Goal: Task Accomplishment & Management: Manage account settings

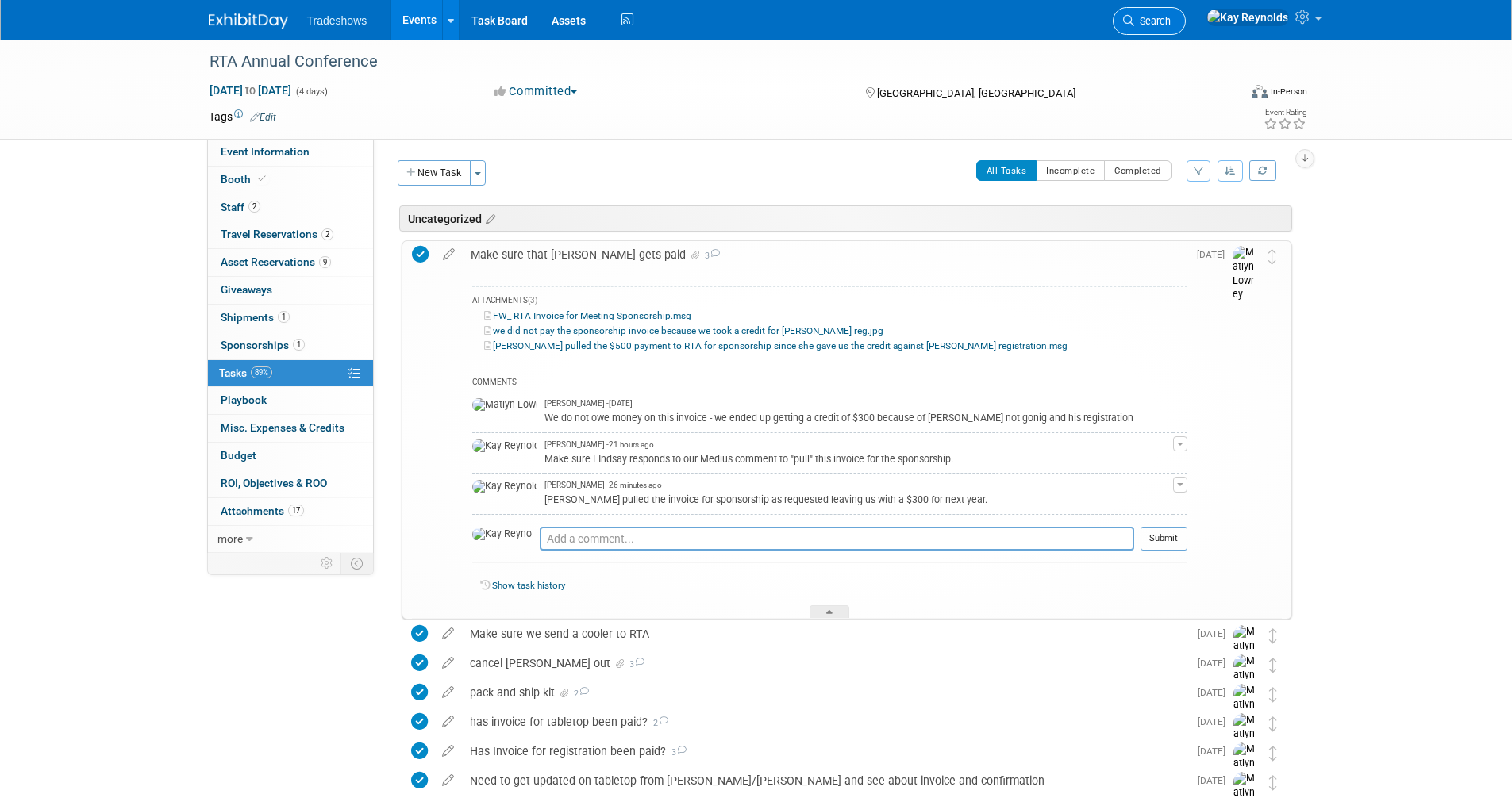
click at [1170, 21] on span "Search" at bounding box center [1152, 21] width 36 height 12
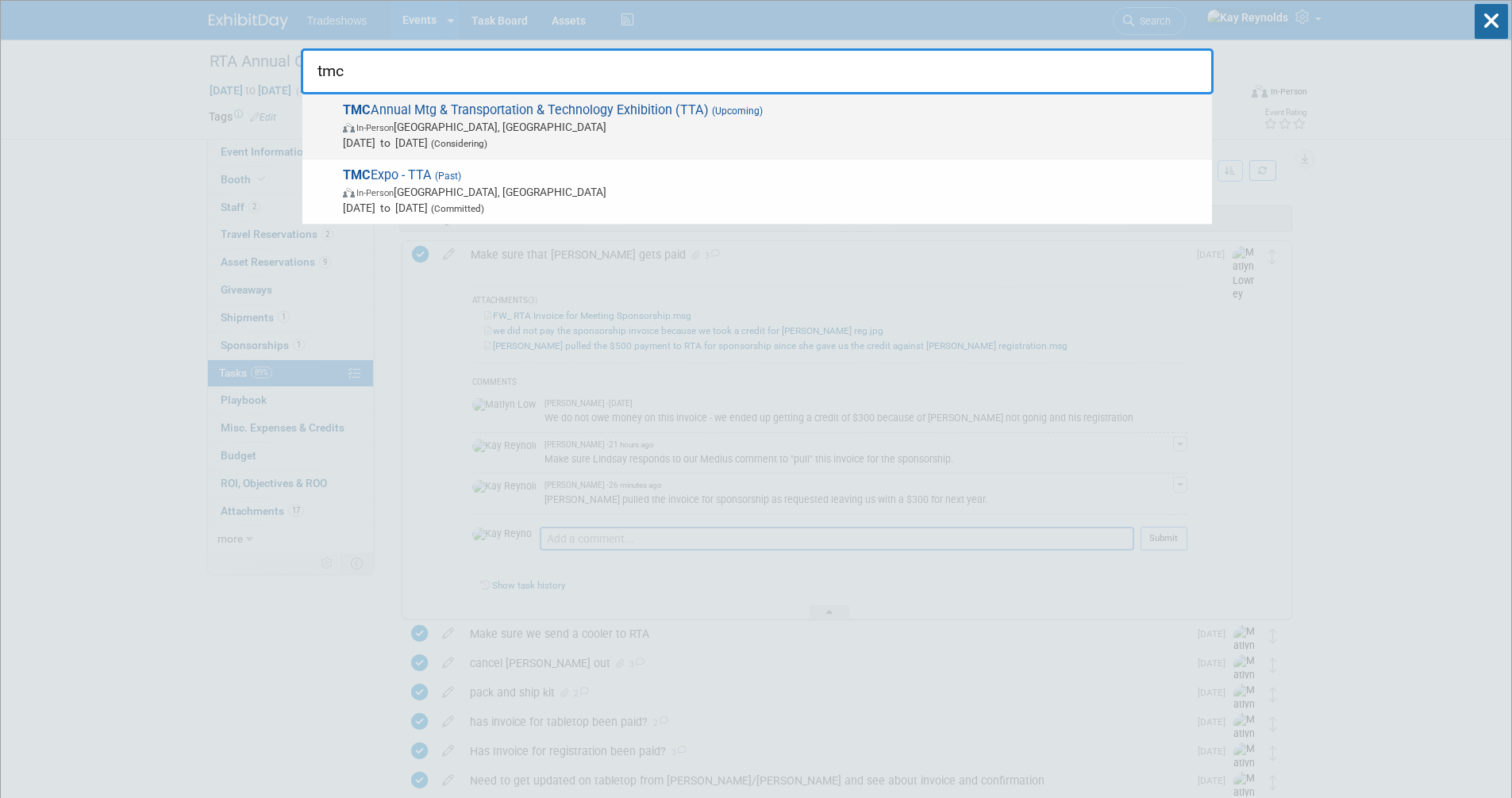
type input "tmc"
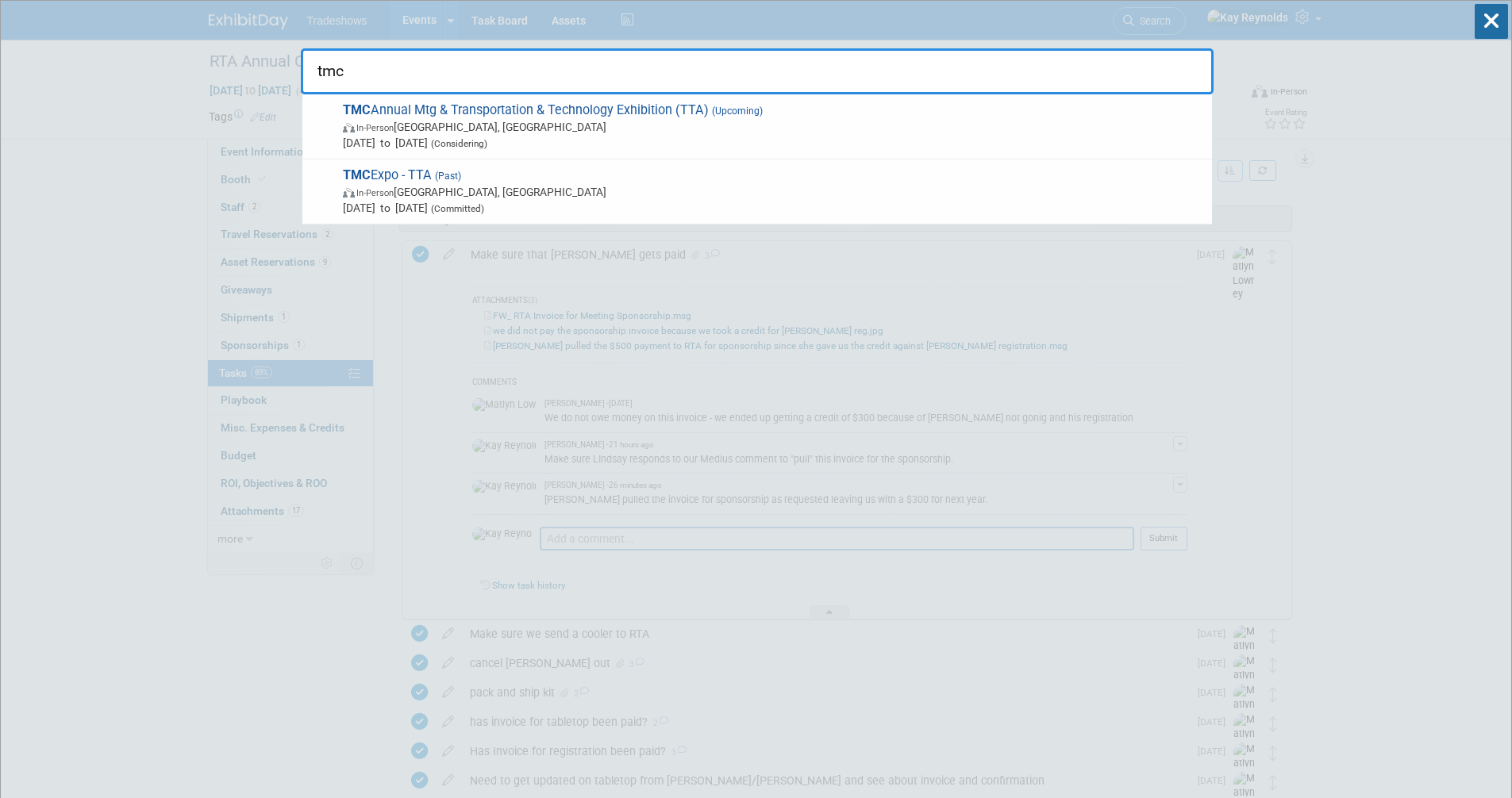
click at [434, 134] on span "In-Person [GEOGRAPHIC_DATA], [GEOGRAPHIC_DATA]" at bounding box center [773, 127] width 861 height 16
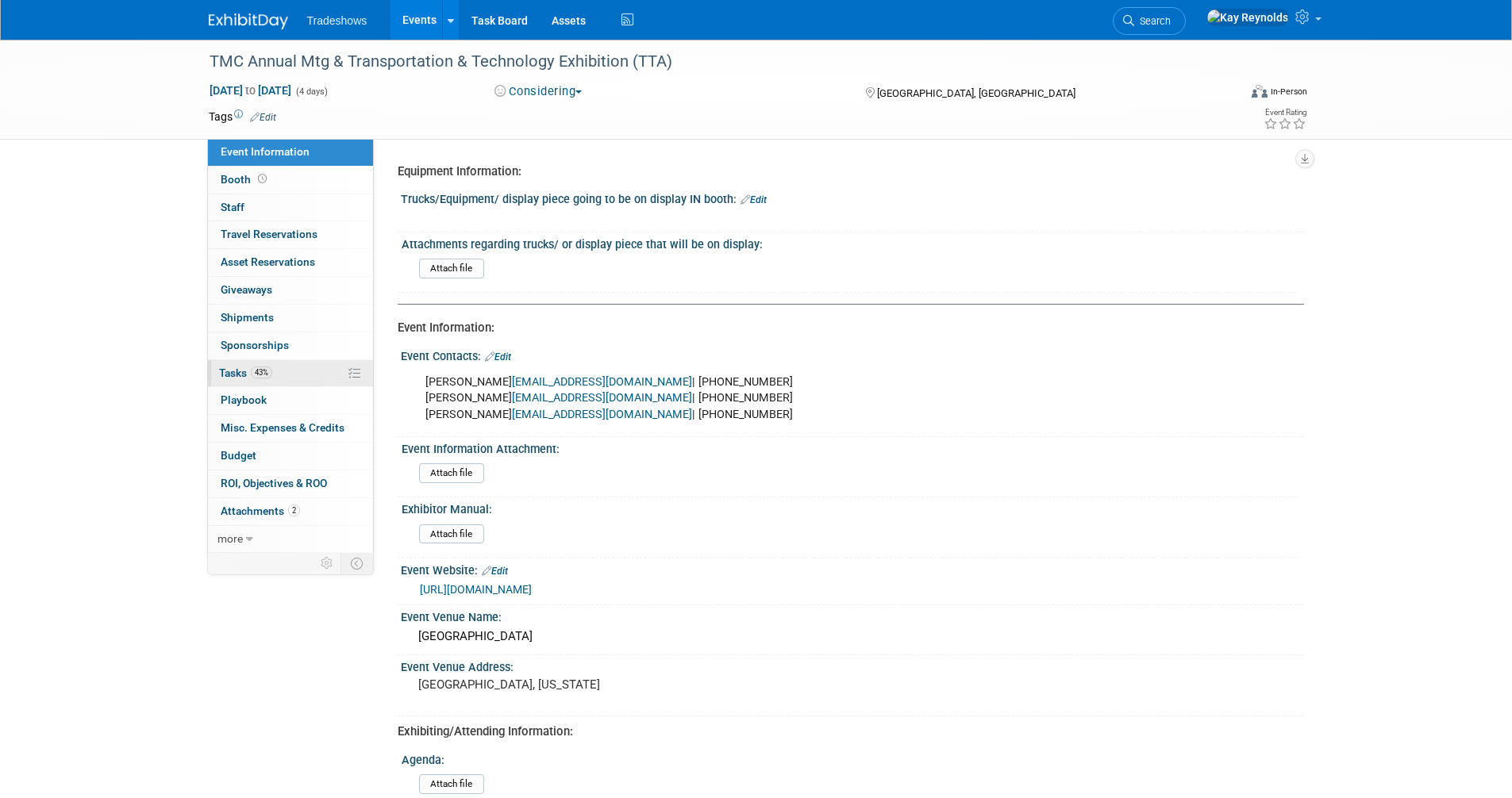
click at [238, 369] on span "Tasks 43%" at bounding box center [246, 373] width 53 height 13
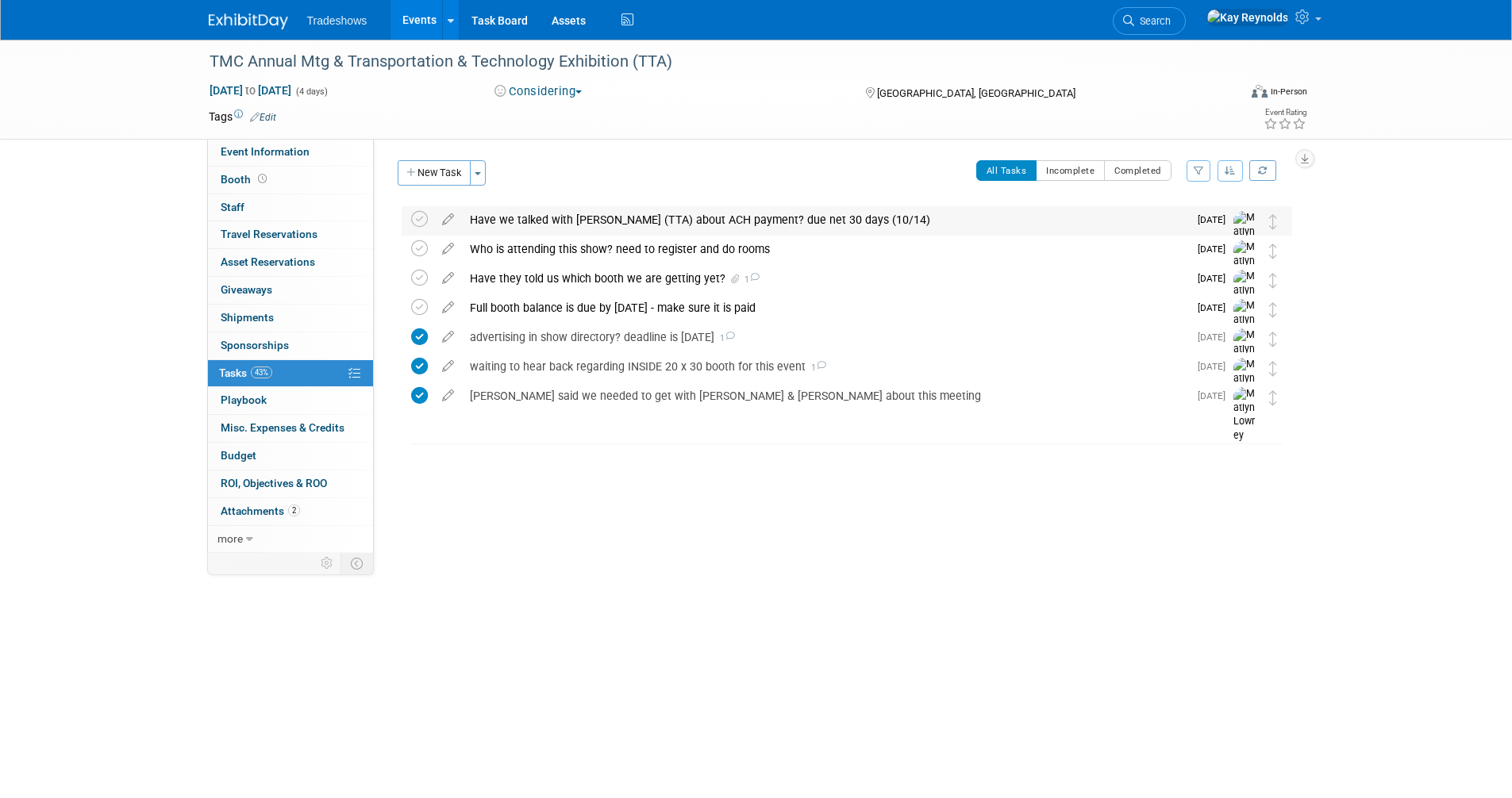
click at [560, 217] on div "Have we talked with Leyla (TTA) about ACH payment? due net 30 days (10/14)" at bounding box center [824, 219] width 726 height 27
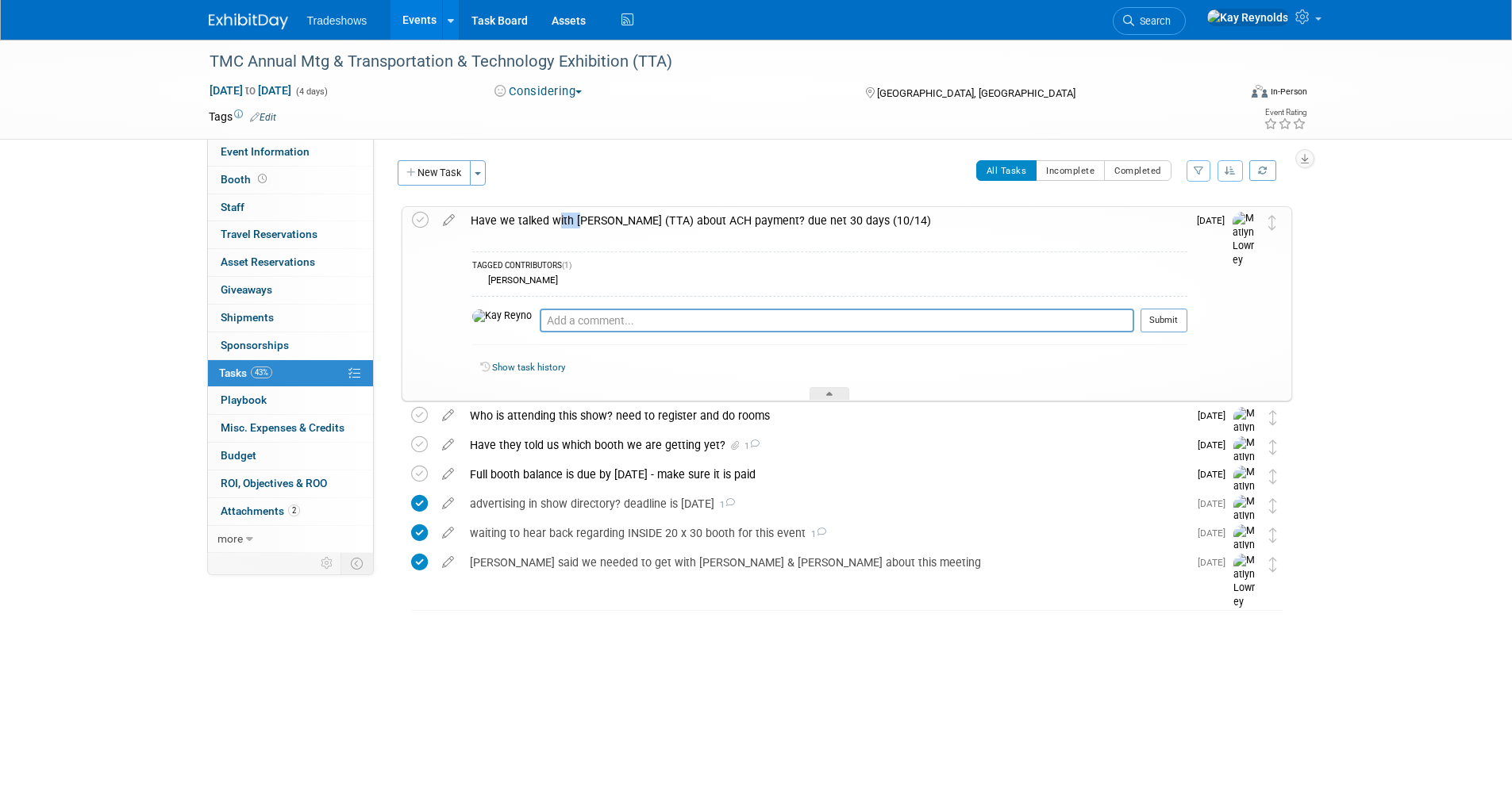
click at [560, 217] on div "Have we talked with Leyla (TTA) about ACH payment? due net 30 days (10/14)" at bounding box center [824, 220] width 724 height 27
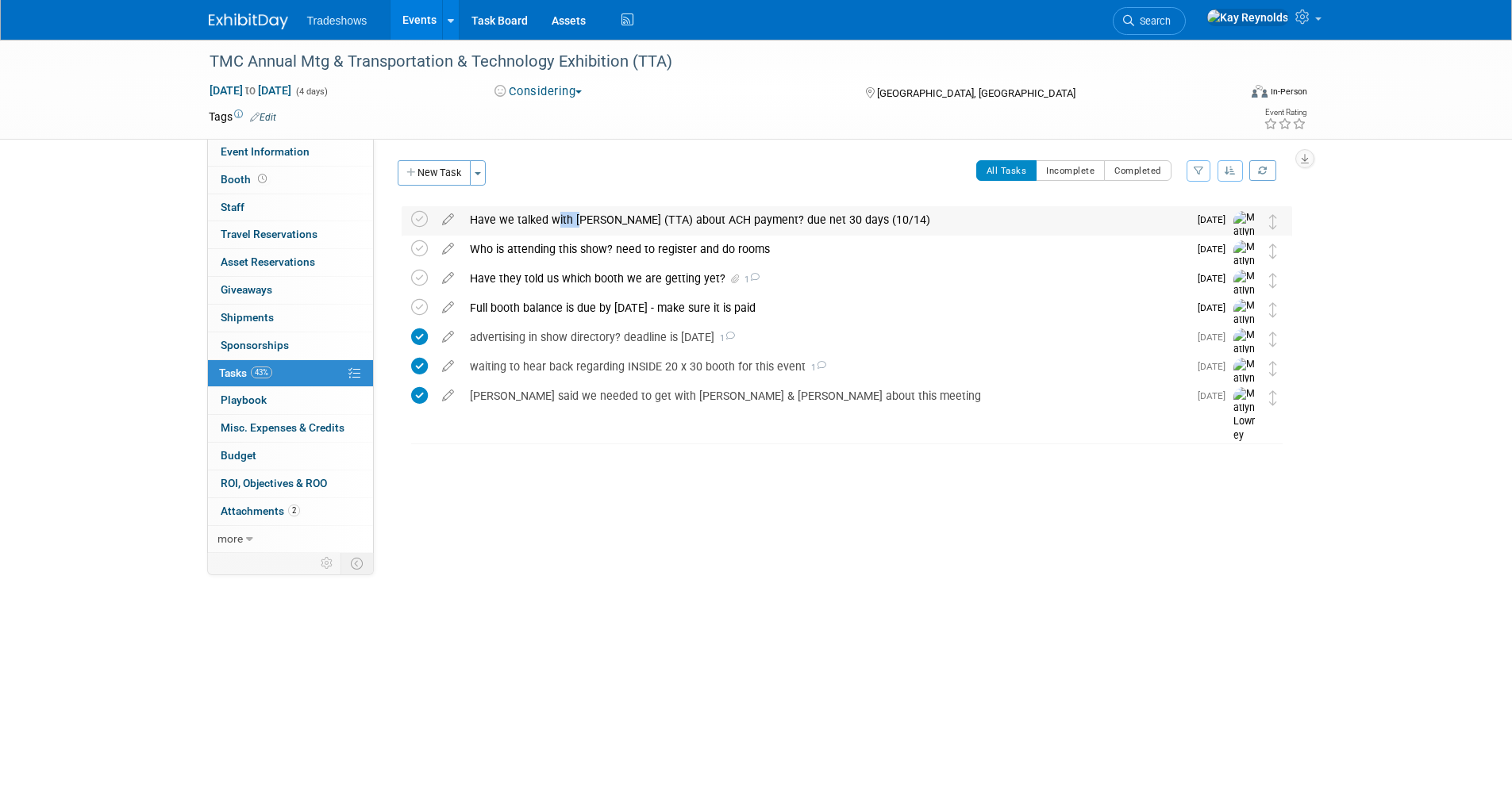
click at [560, 217] on div "Have we talked with Leyla (TTA) about ACH payment? due net 30 days (10/14)" at bounding box center [824, 219] width 726 height 27
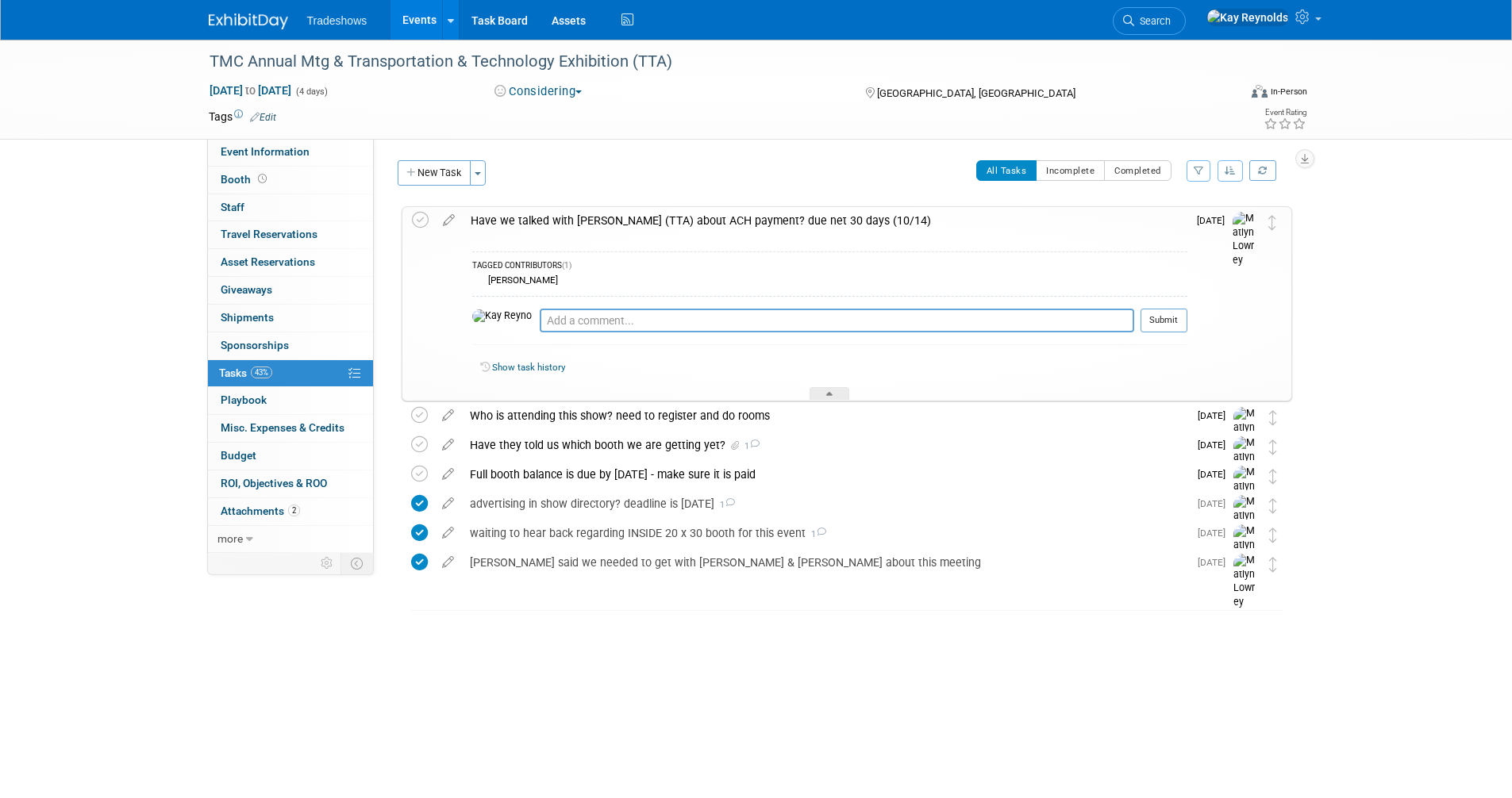
click at [741, 218] on div "Have we talked with Leyla (TTA) about ACH payment? due net 30 days (10/14)" at bounding box center [824, 220] width 724 height 27
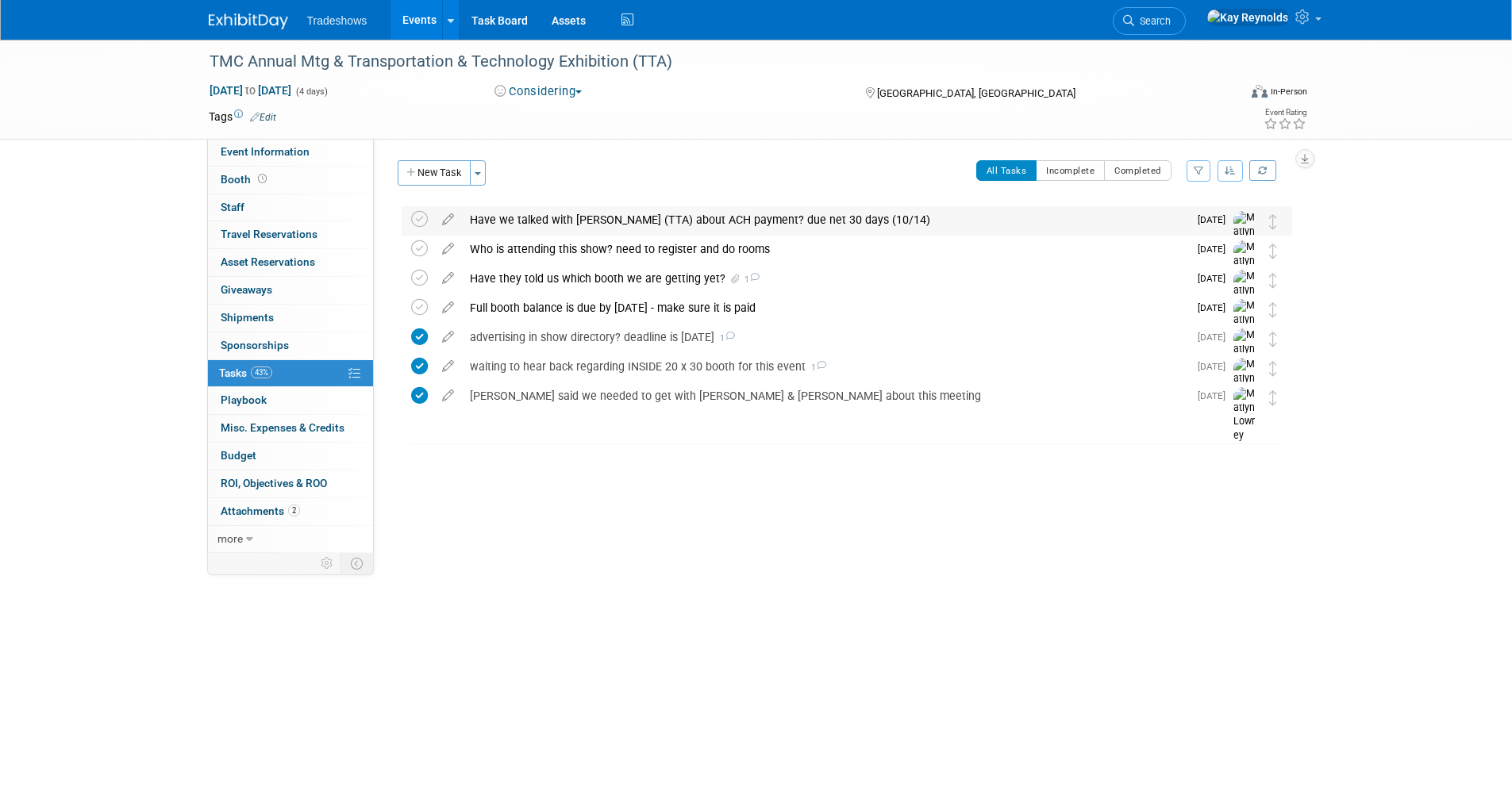
click at [741, 218] on div "Have we talked with Leyla (TTA) about ACH payment? due net 30 days (10/14)" at bounding box center [824, 219] width 726 height 27
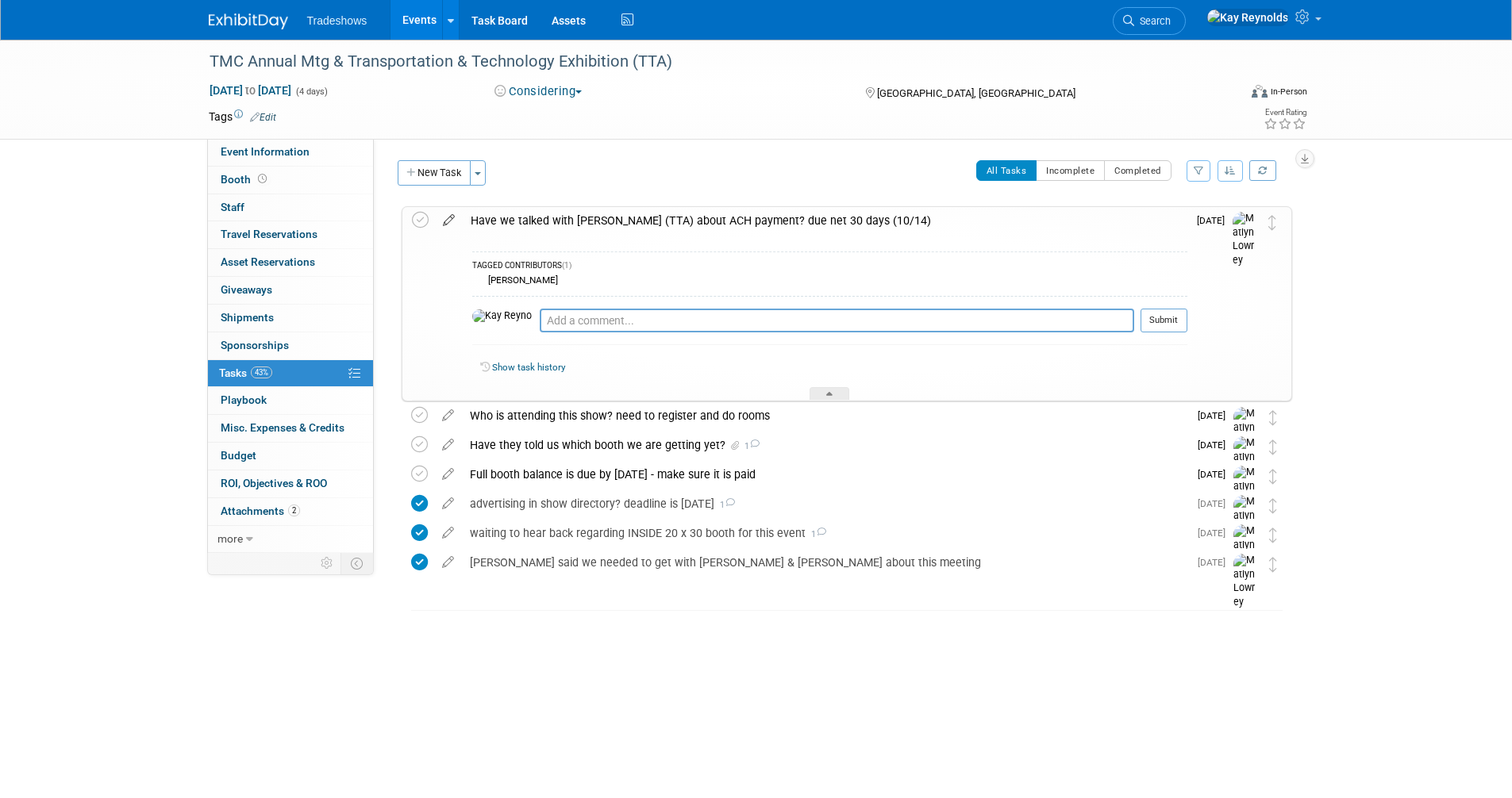
click at [452, 225] on icon at bounding box center [449, 217] width 27 height 20
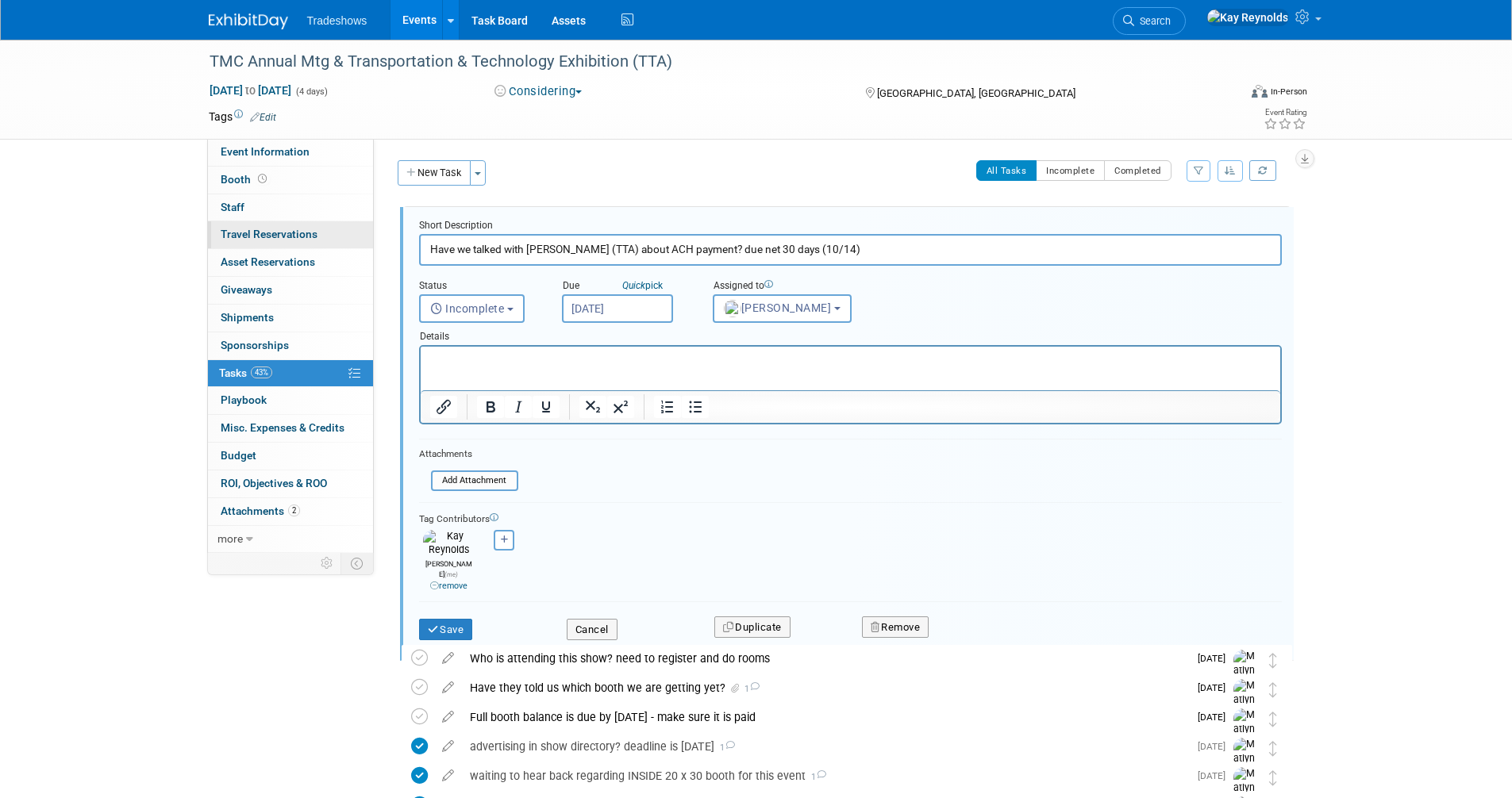
drag, startPoint x: 553, startPoint y: 243, endPoint x: 361, endPoint y: 244, distance: 192.0
click at [361, 244] on div "Event Information Event Info Booth Booth 0 Staff 0 Staff 0 Travel Reservations …" at bounding box center [756, 462] width 1119 height 846
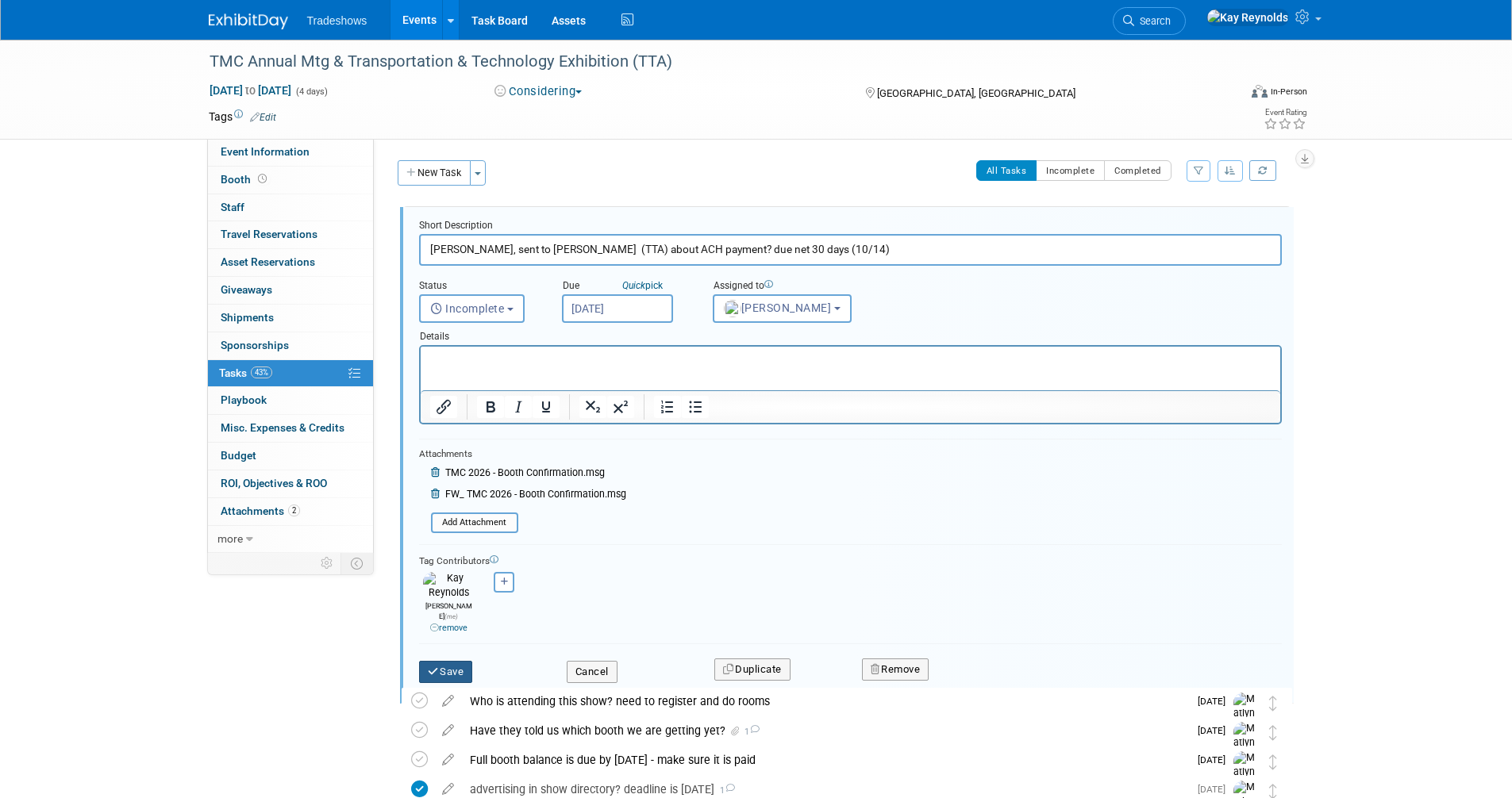
drag, startPoint x: 869, startPoint y: 1003, endPoint x: 676, endPoint y: 359, distance: 672.3
click at [875, 248] on input "Per Ben, sent to Brinton Fisackerly (TTA) about ACH payment? due net 30 days (1…" at bounding box center [850, 250] width 863 height 31
type input "Per Ben, sent to Brinton Fisackerly (TTA) about ACH payment? due net 30 days (1…"
click at [575, 313] on input "Oct 17, 2025" at bounding box center [617, 308] width 111 height 28
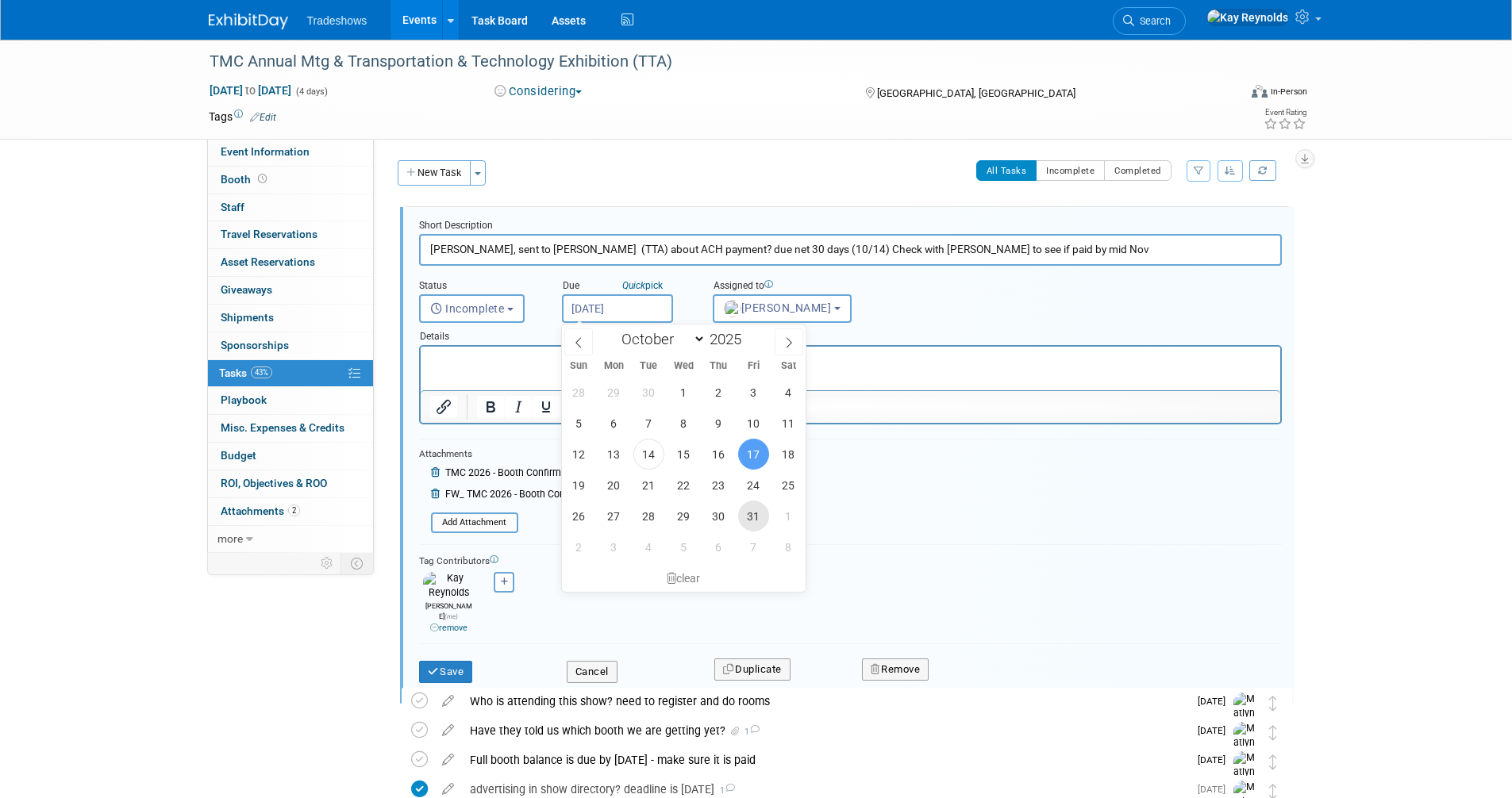
click at [752, 515] on span "31" at bounding box center [753, 516] width 31 height 31
type input "Oct 31, 2025"
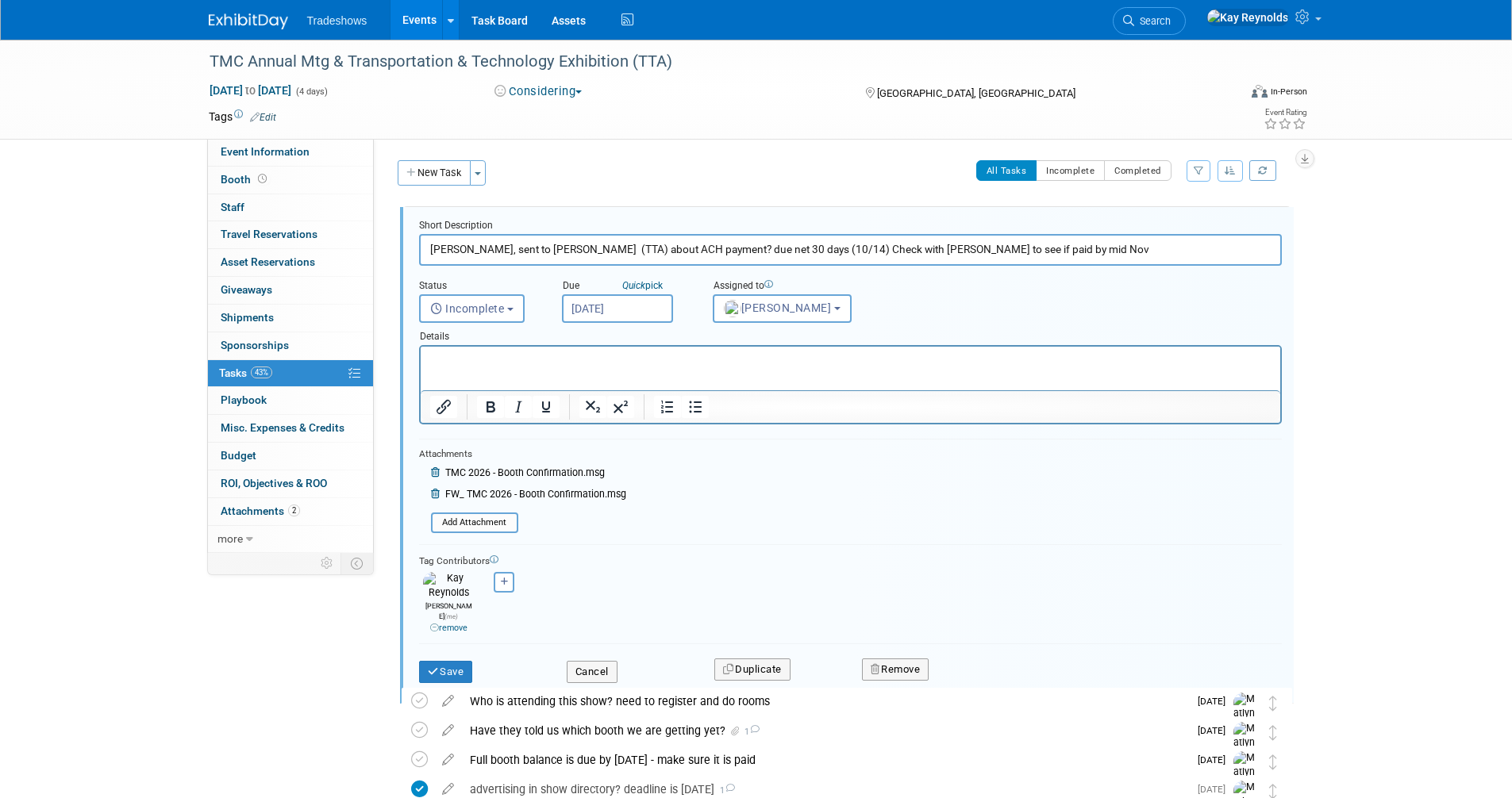
click at [1058, 249] on input "Per Ben, sent to Brinton Fisackerly (TTA) about ACH payment? due net 30 days (1…" at bounding box center [850, 250] width 863 height 31
type input "Per Ben, sent to Brinton Fisackerly (TTA) about ACH payment? due net 30 days (1…"
click at [441, 661] on button "Save" at bounding box center [445, 672] width 54 height 23
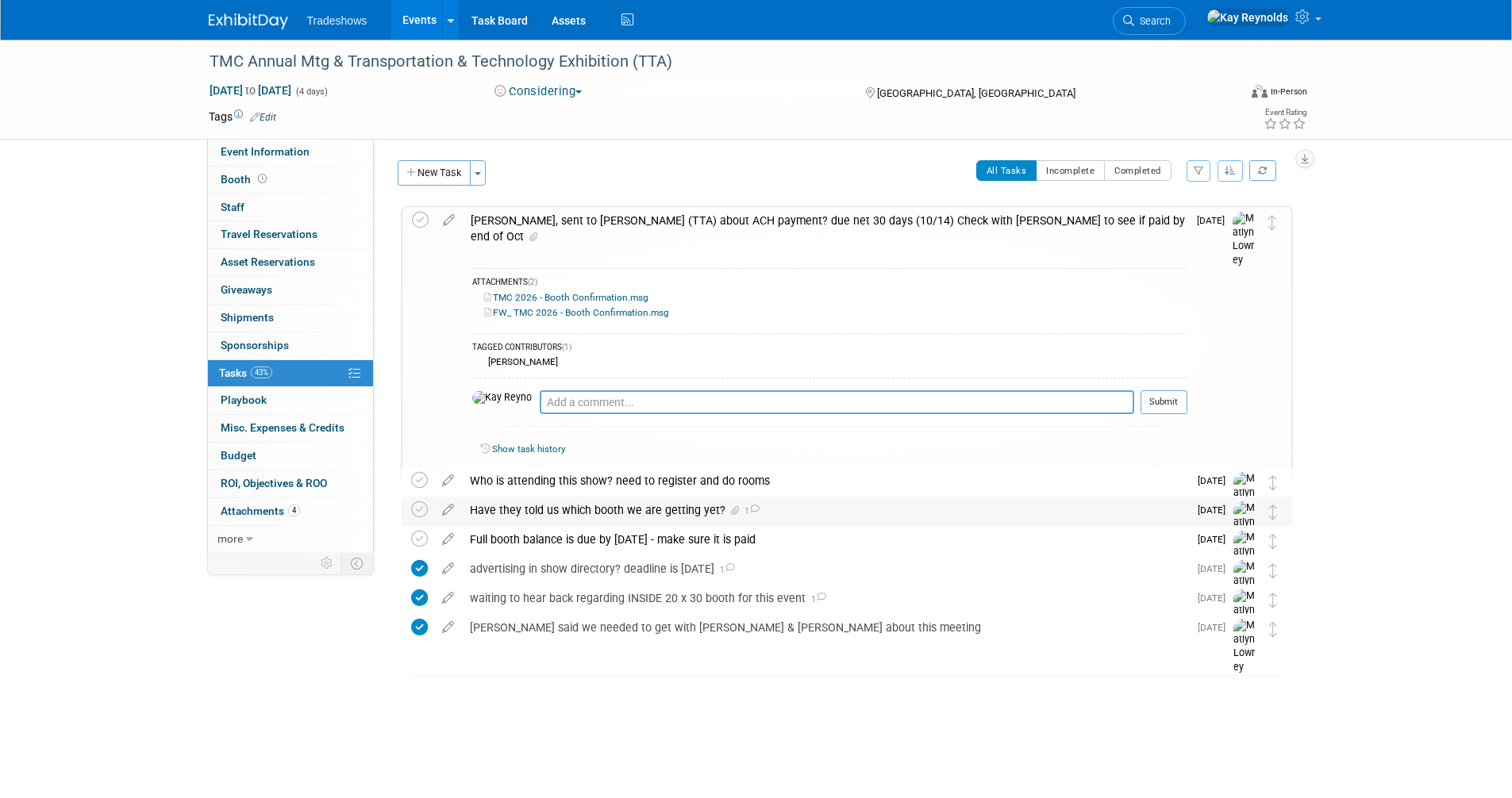
click at [543, 507] on div "Have they told us which booth we are getting yet? 1" at bounding box center [824, 510] width 726 height 27
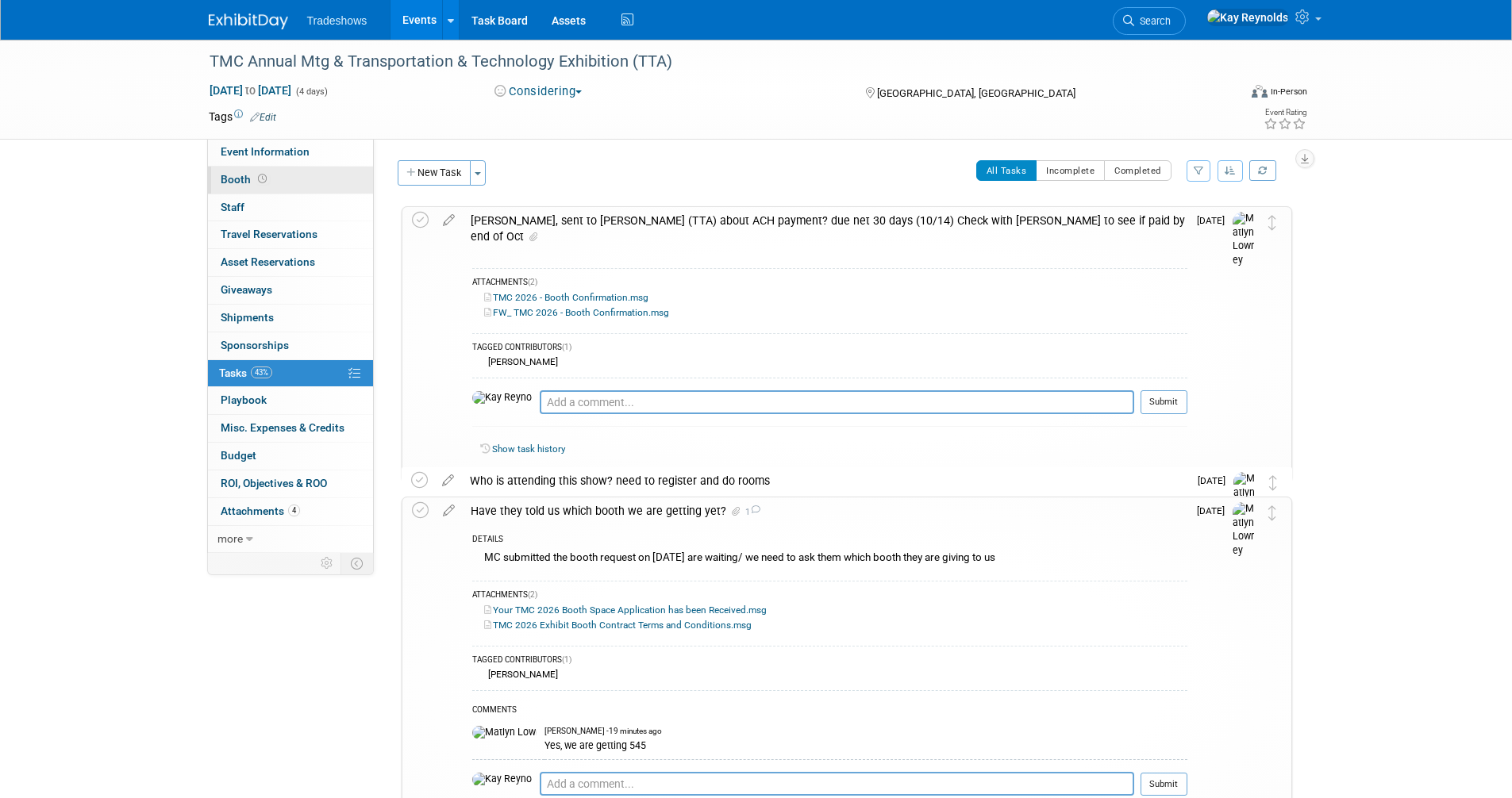
click at [237, 178] on span "Booth" at bounding box center [245, 180] width 49 height 13
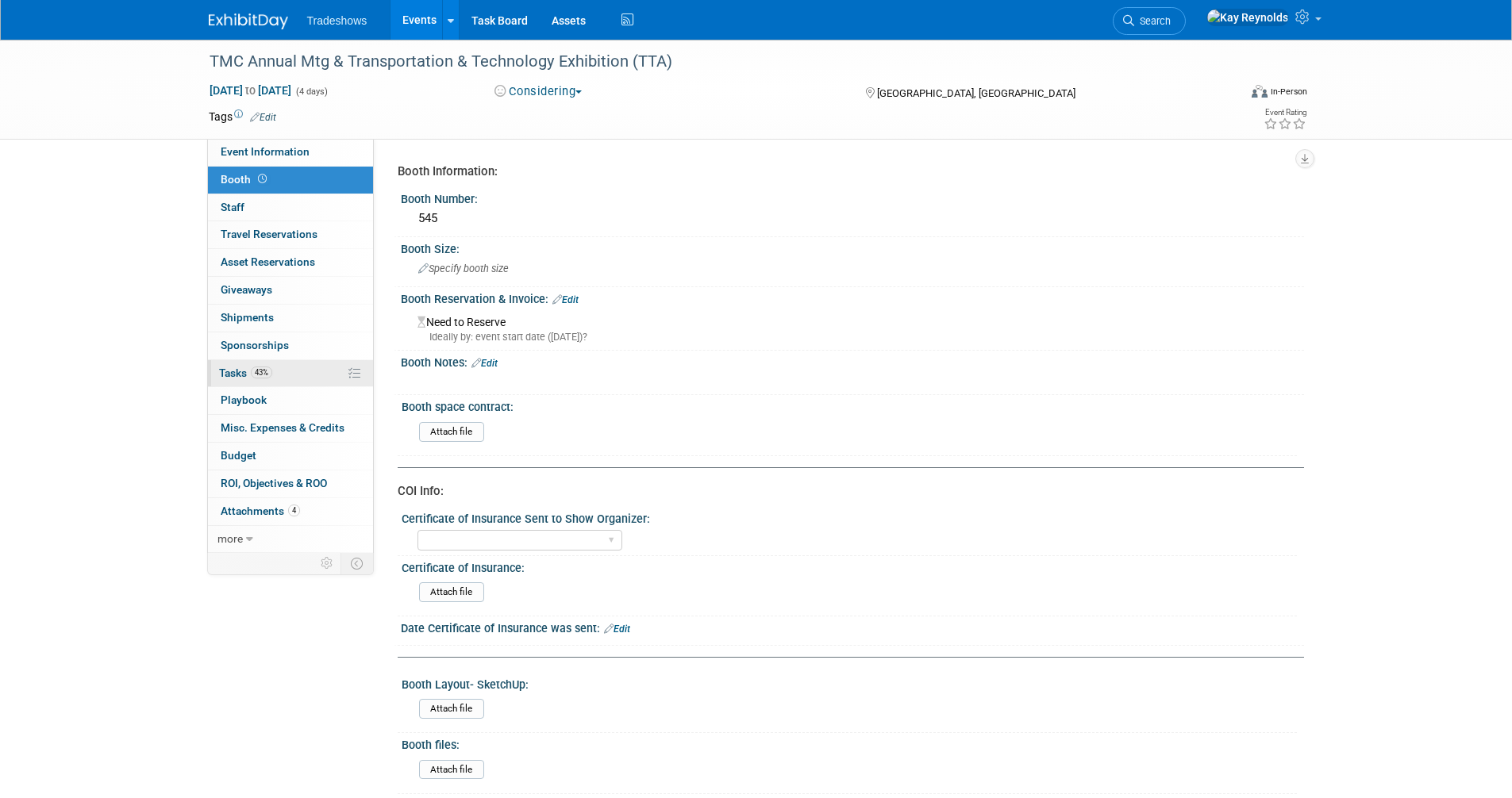
click at [282, 370] on link "43% Tasks 43%" at bounding box center [290, 373] width 165 height 27
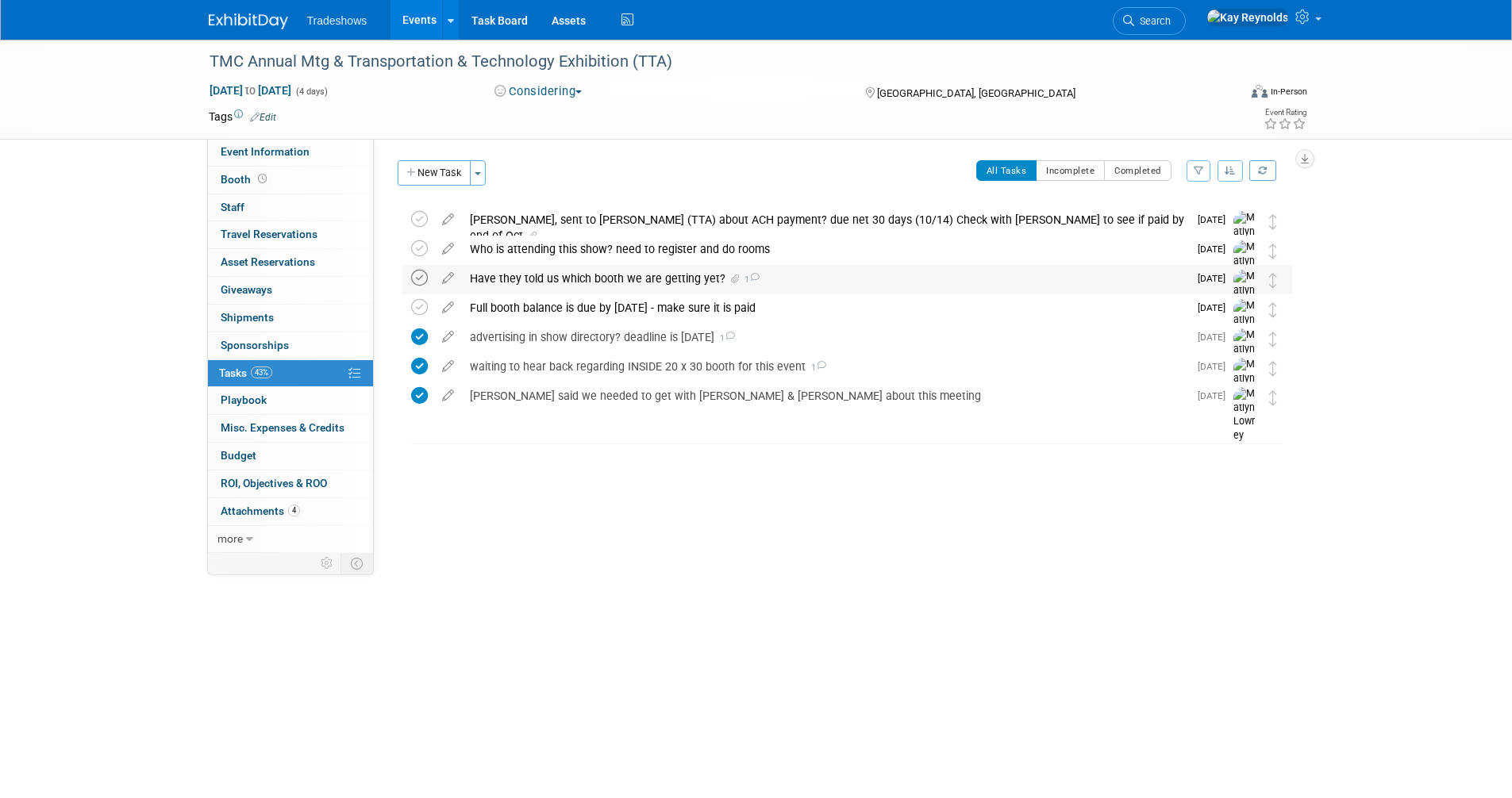
click at [413, 275] on icon at bounding box center [419, 278] width 17 height 17
click at [443, 170] on button "New Task" at bounding box center [434, 173] width 73 height 26
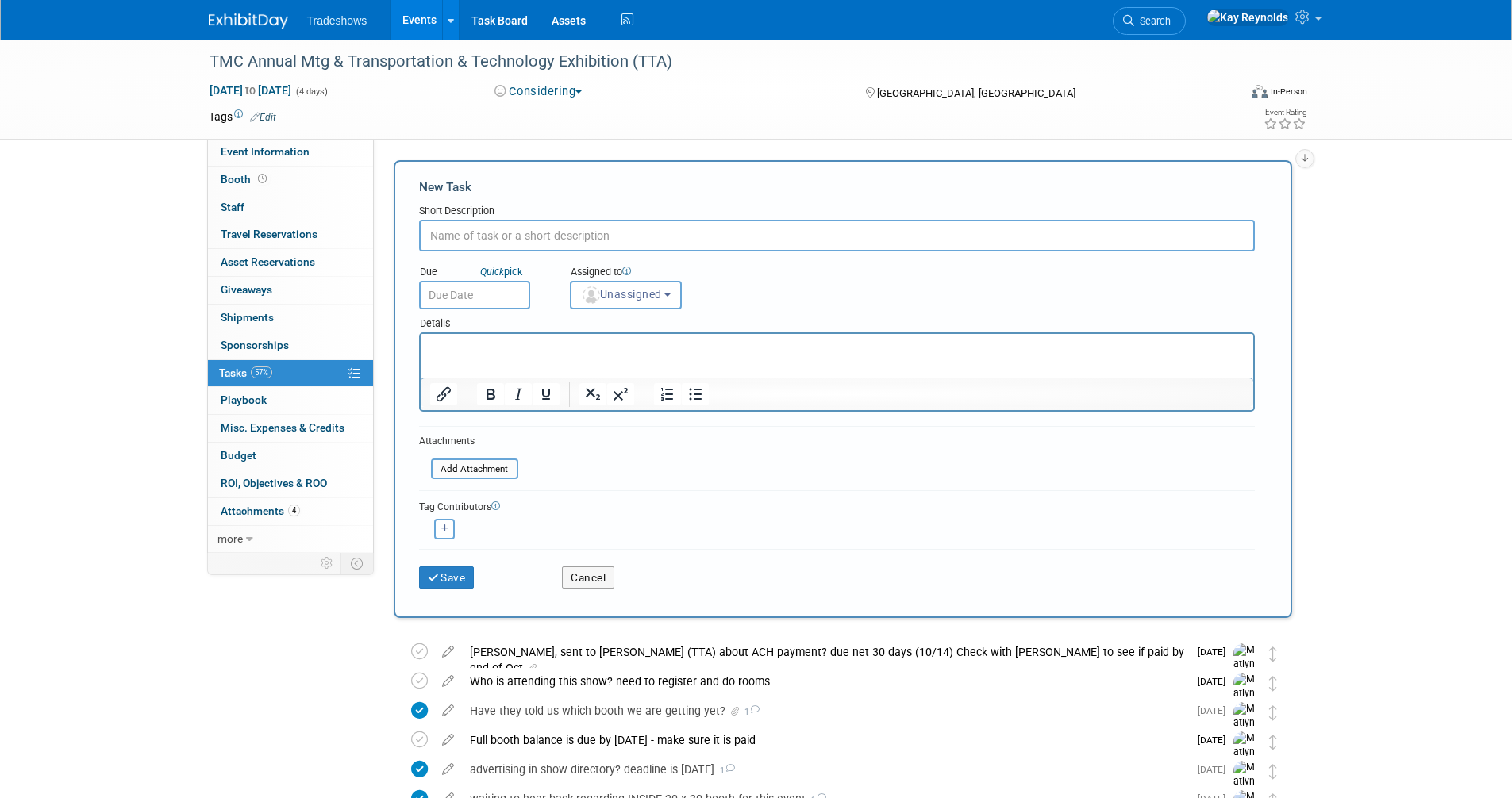
click at [458, 239] on input "text" at bounding box center [836, 235] width 835 height 31
type input "asked Ben to send names for rooms!"
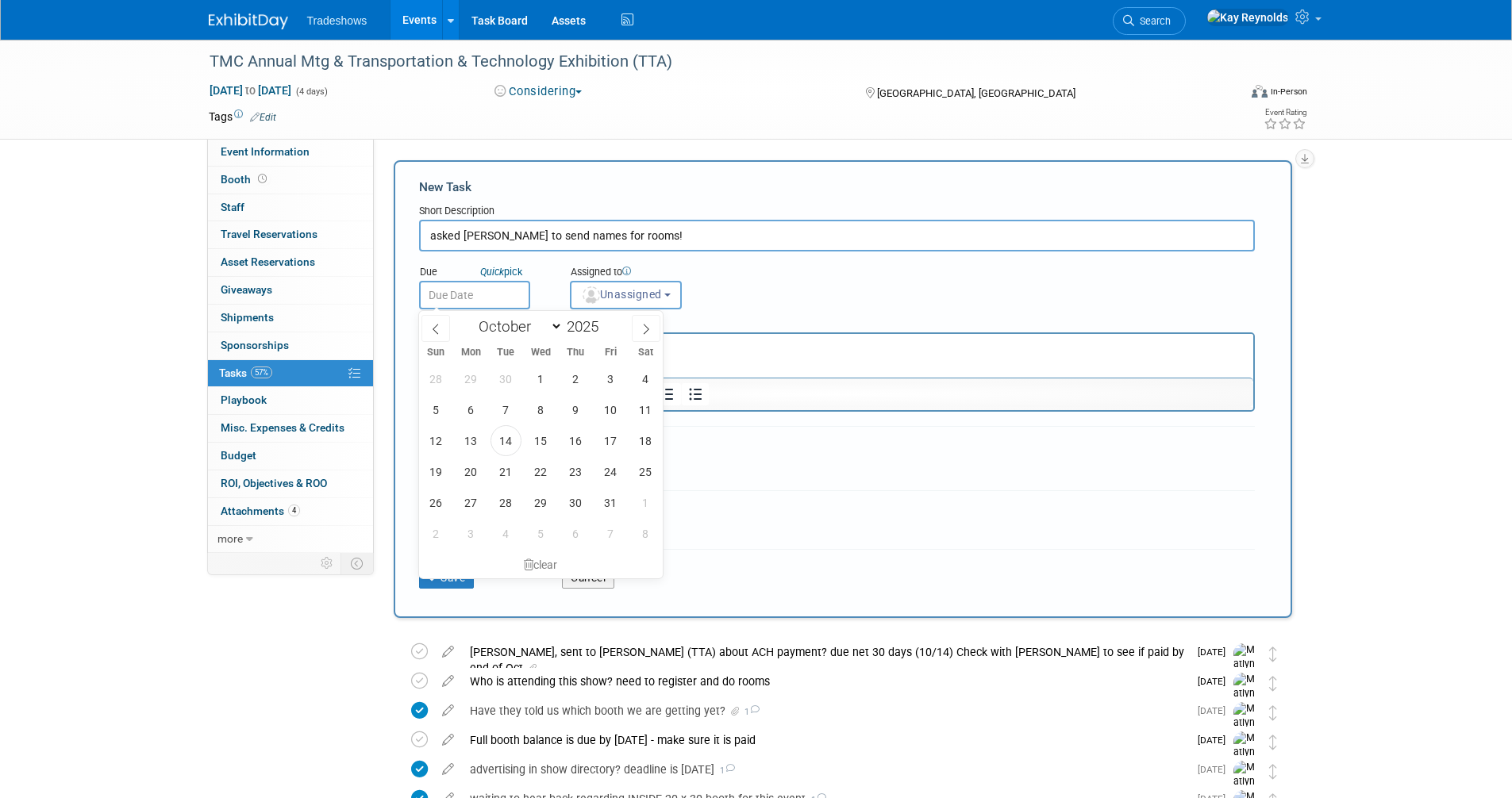
click at [458, 296] on input "text" at bounding box center [474, 295] width 111 height 28
click at [539, 450] on span "15" at bounding box center [541, 440] width 31 height 31
type input "Oct 15, 2025"
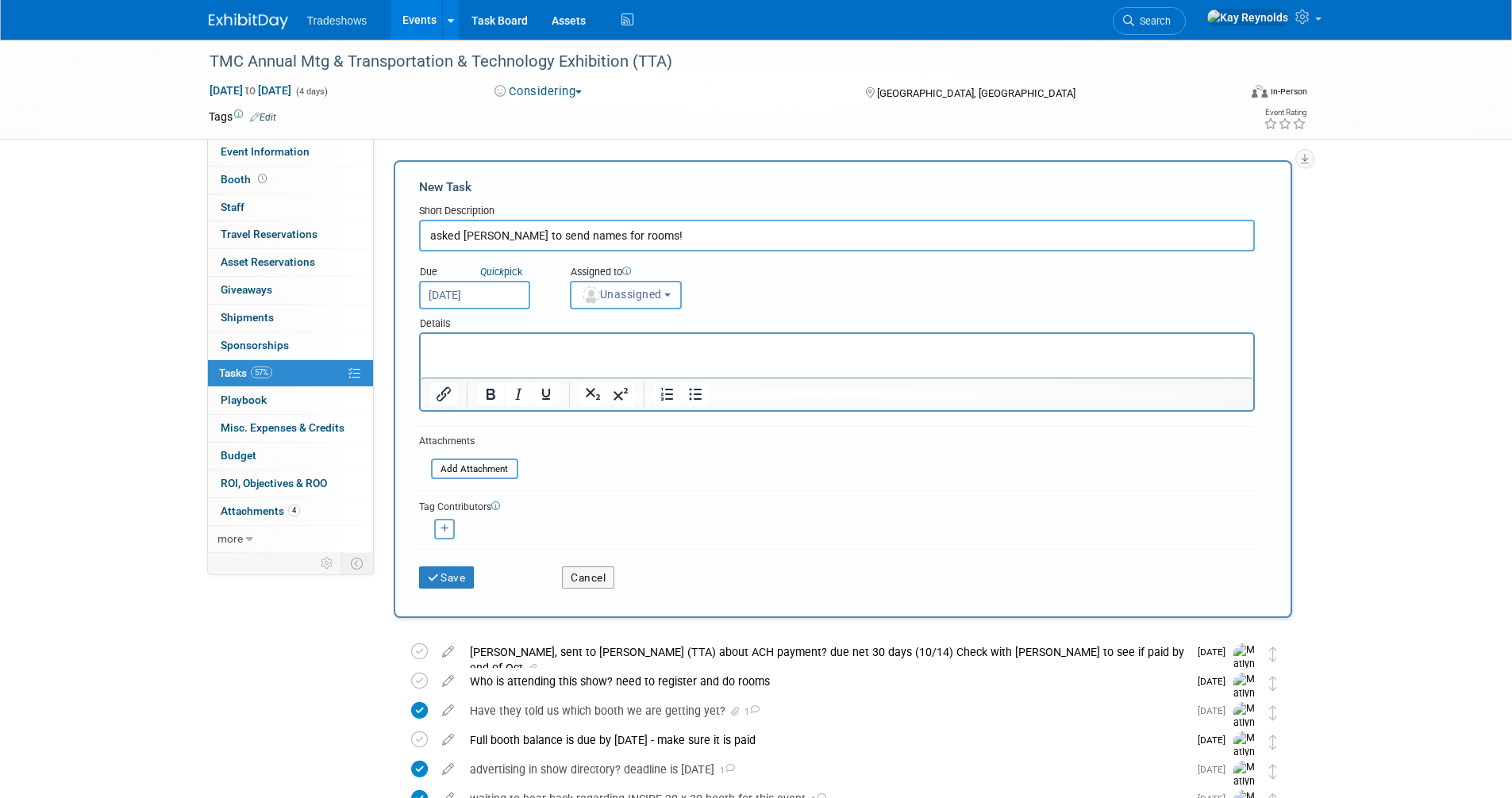
click at [606, 293] on span "Unassigned" at bounding box center [621, 295] width 81 height 13
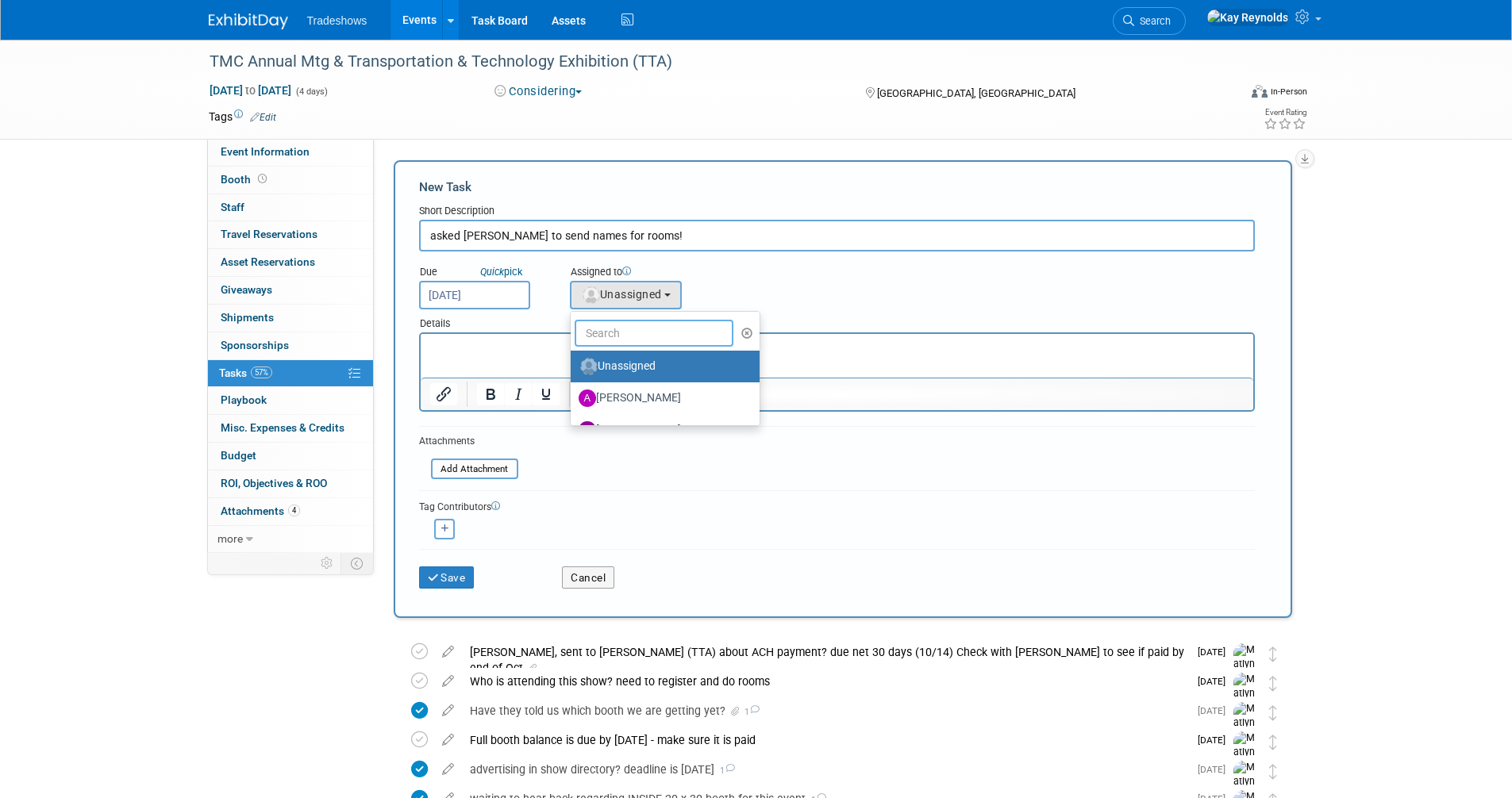
click at [614, 346] on input "text" at bounding box center [653, 333] width 159 height 27
type input "Mat"
click at [622, 360] on label "[PERSON_NAME]" at bounding box center [661, 366] width 166 height 26
click at [573, 360] on input "[PERSON_NAME]" at bounding box center [567, 364] width 10 height 10
select select "53a61db3-ae1f-4f8e-85ed-74f10af30436"
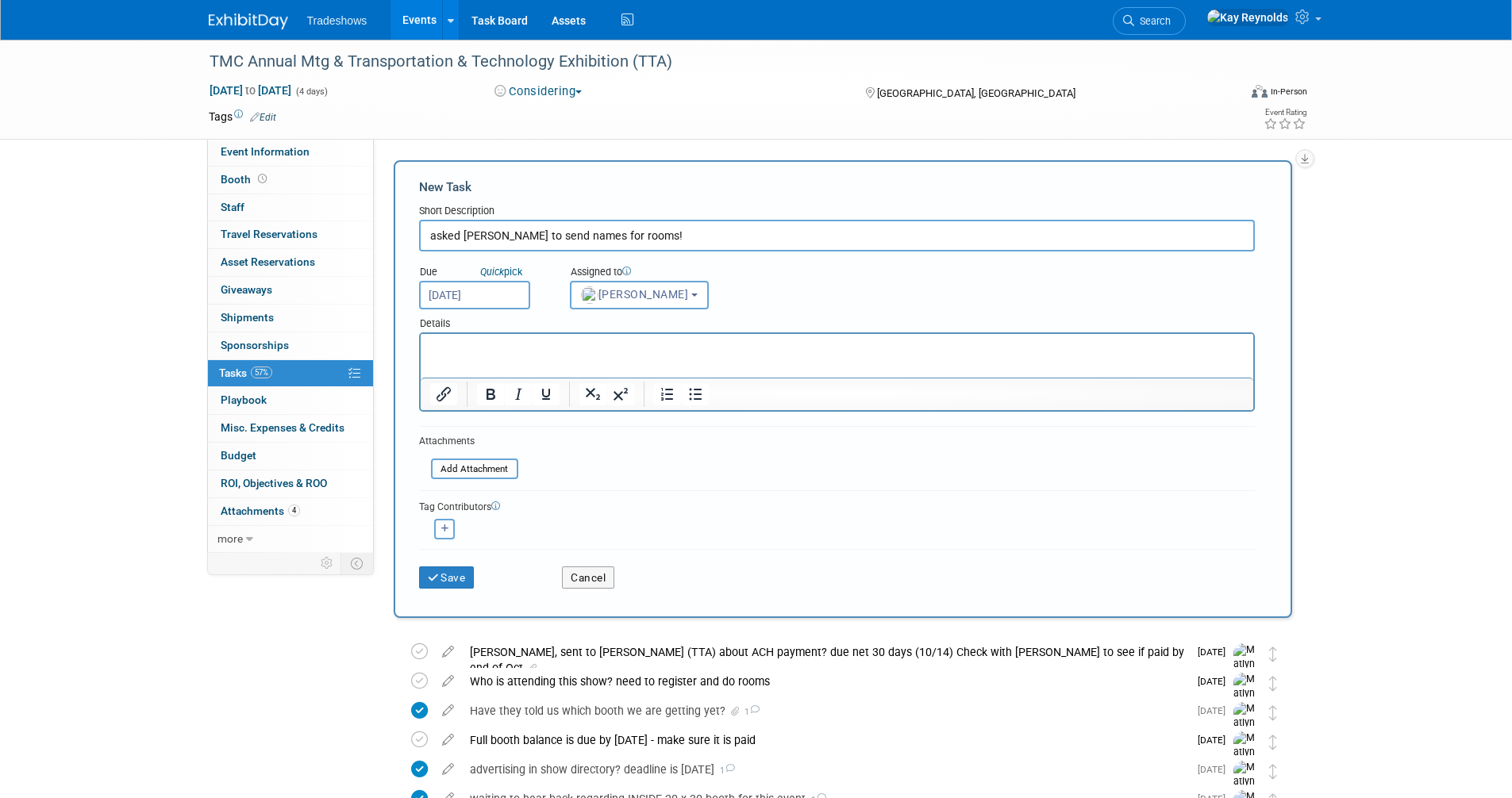
click at [439, 522] on button "button" at bounding box center [445, 529] width 21 height 21
select select
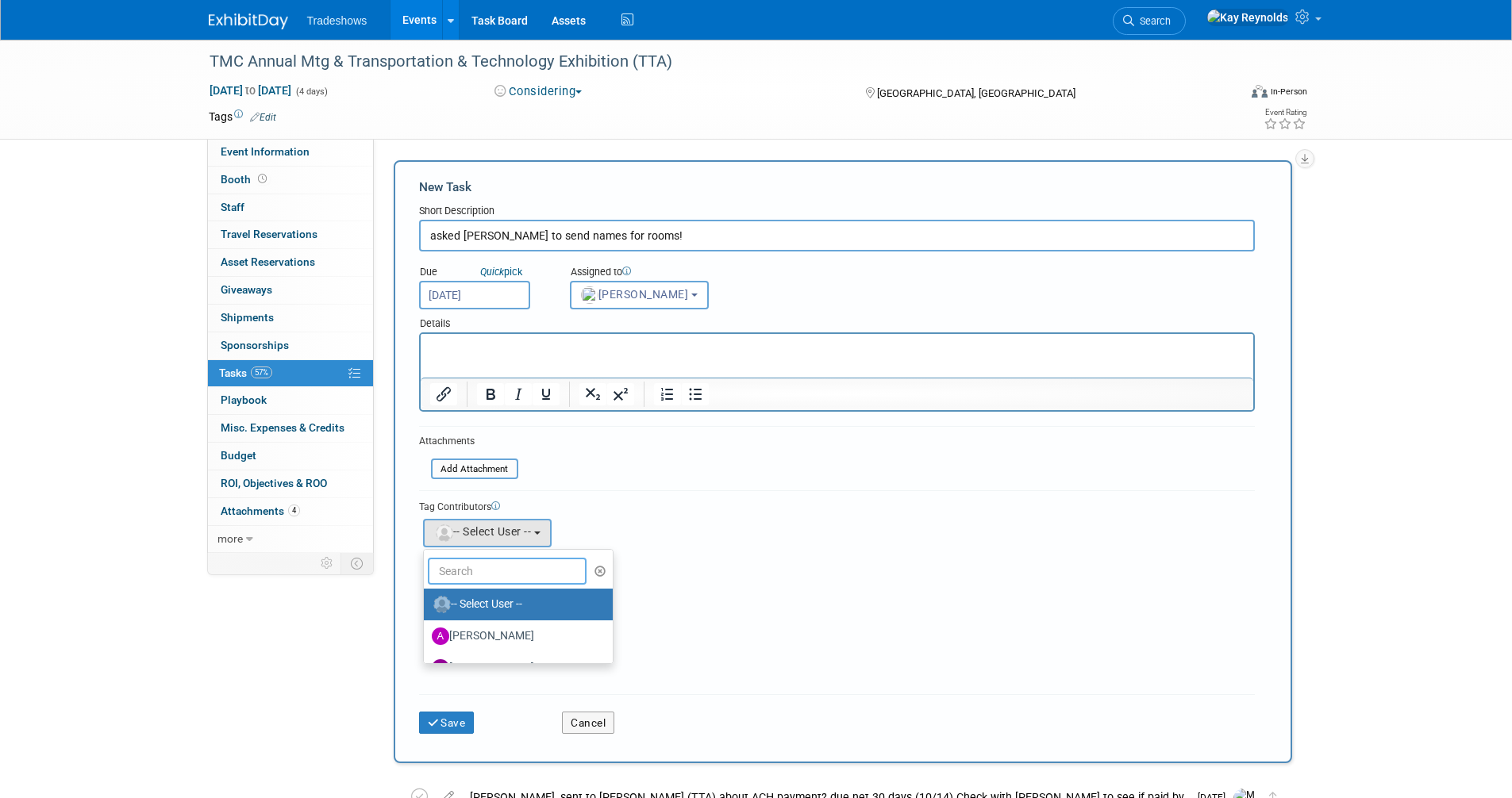
click at [476, 565] on input "text" at bounding box center [507, 571] width 159 height 27
type input "Kay"
click at [511, 602] on label "Kay Reynolds (me)" at bounding box center [515, 605] width 166 height 26
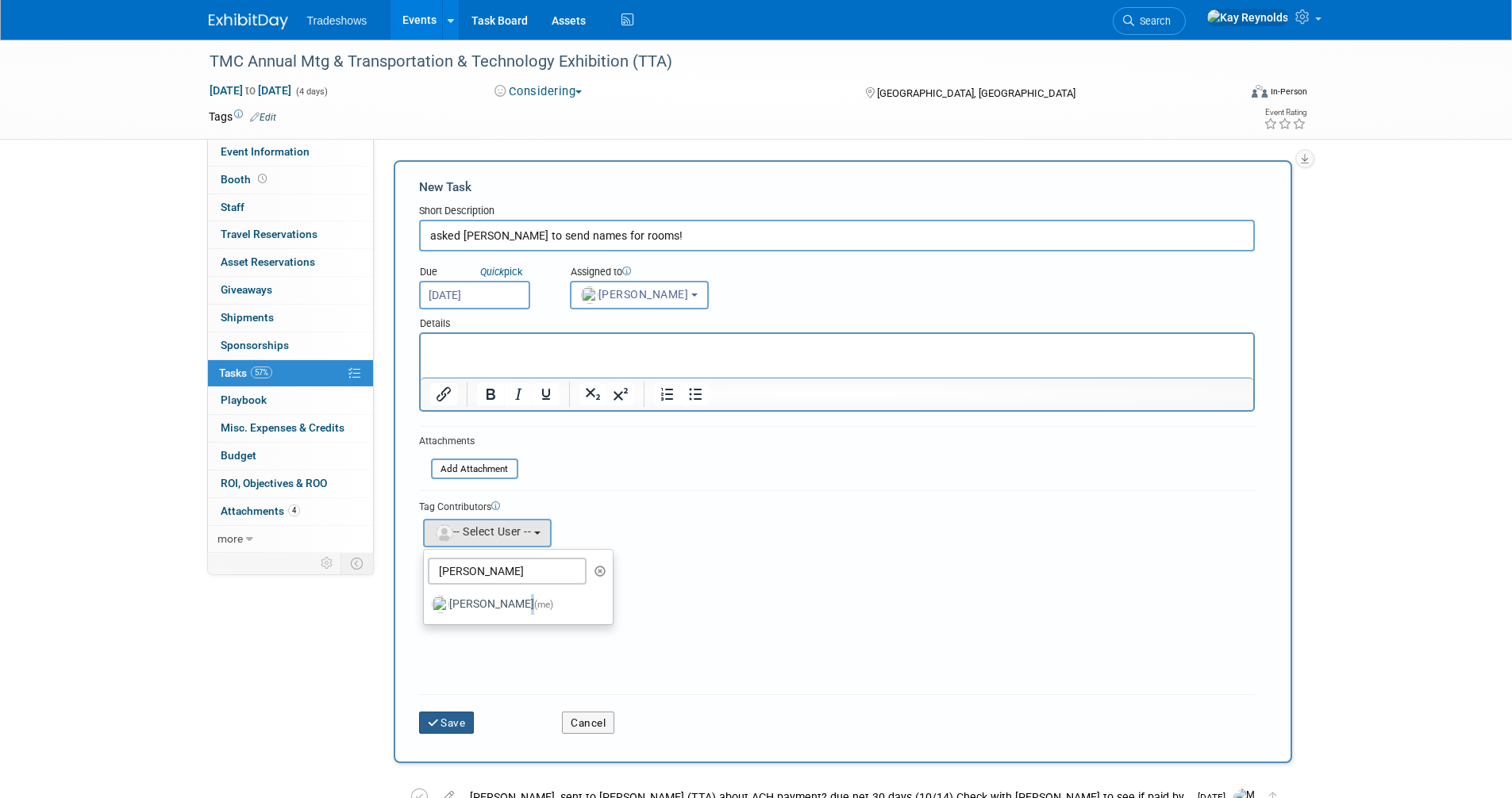
click at [449, 720] on button "Save" at bounding box center [446, 723] width 56 height 23
